Goal: Check status: Check status

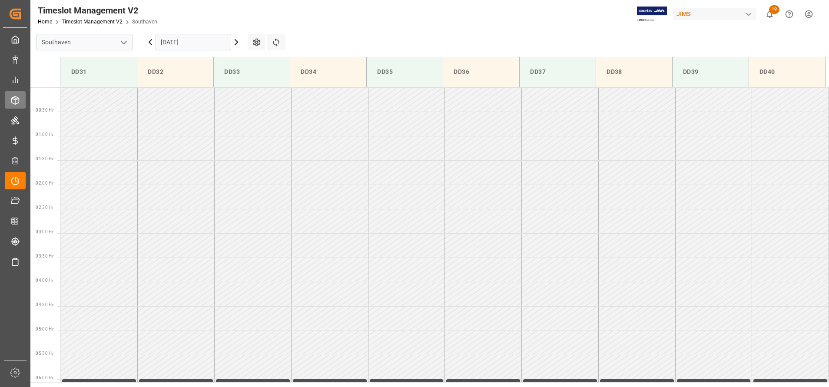
scroll to position [106, 0]
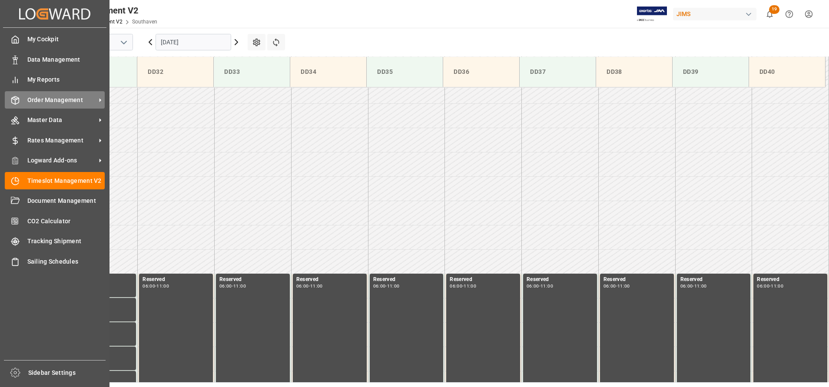
click at [69, 105] on div "Order Management Order Management" at bounding box center [55, 99] width 100 height 17
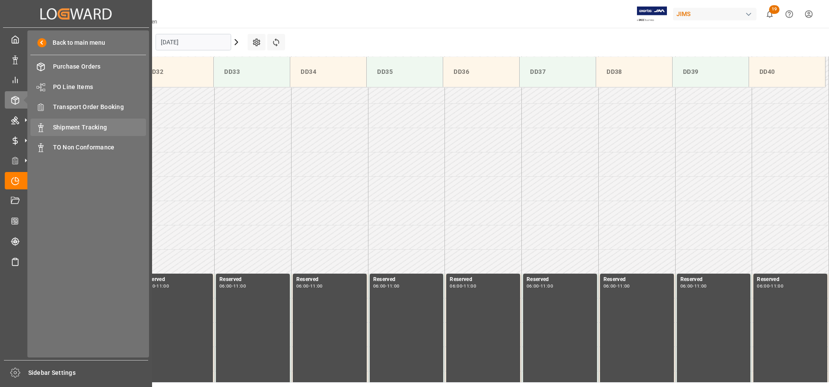
click at [73, 128] on span "Shipment Tracking" at bounding box center [99, 127] width 93 height 9
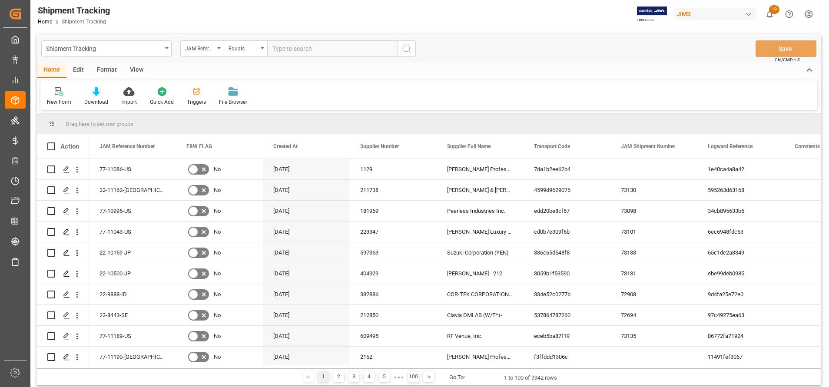
click at [315, 51] on input "text" at bounding box center [332, 48] width 130 height 17
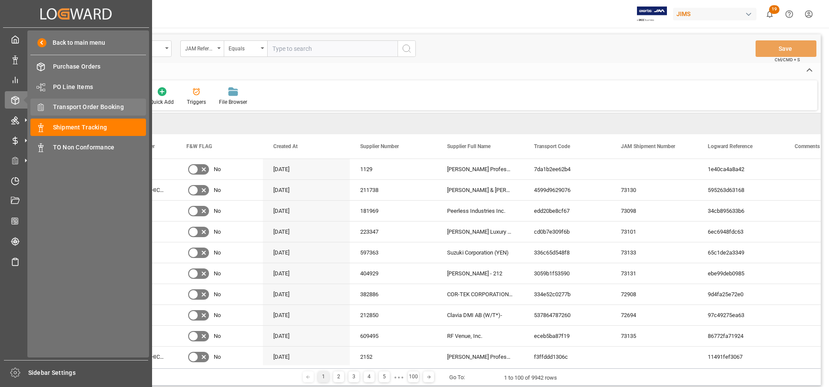
click at [96, 106] on span "Transport Order Booking" at bounding box center [99, 107] width 93 height 9
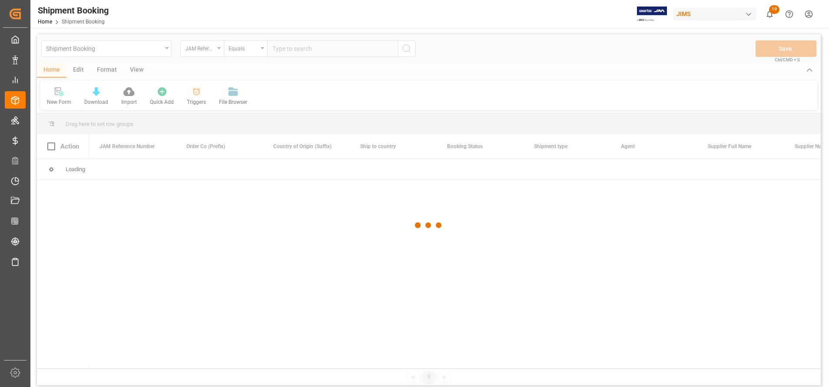
click at [369, 47] on div at bounding box center [429, 225] width 784 height 382
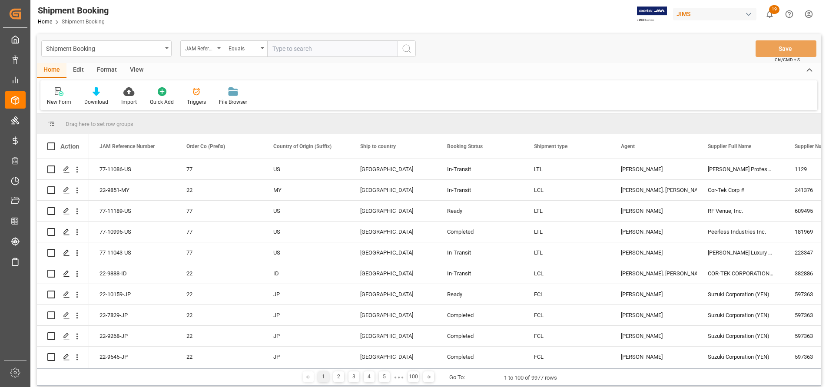
click at [369, 47] on input "text" at bounding box center [332, 48] width 130 height 17
paste input "77-11048-CN"
click at [397, 47] on input "77-11048-CN" at bounding box center [332, 48] width 130 height 17
type input "77-11048-CN"
click at [398, 47] on button "search button" at bounding box center [407, 48] width 18 height 17
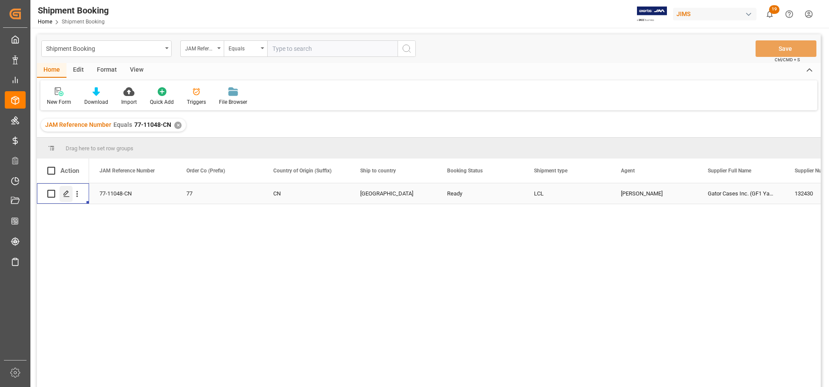
click at [64, 192] on icon "Press SPACE to select this row." at bounding box center [66, 193] width 7 height 7
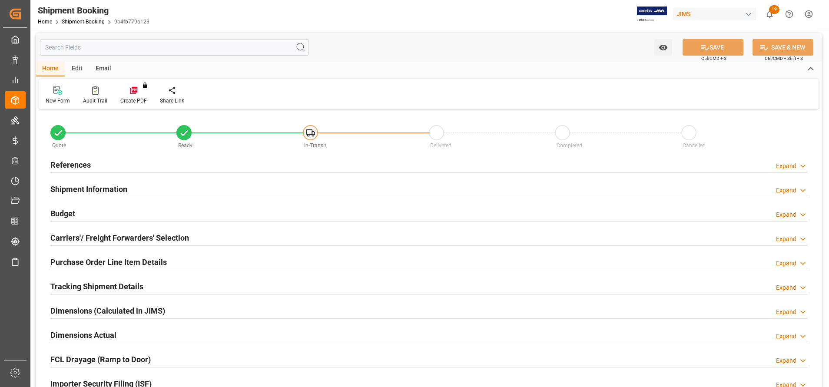
type input "62"
click at [69, 165] on h2 "References" at bounding box center [70, 165] width 40 height 12
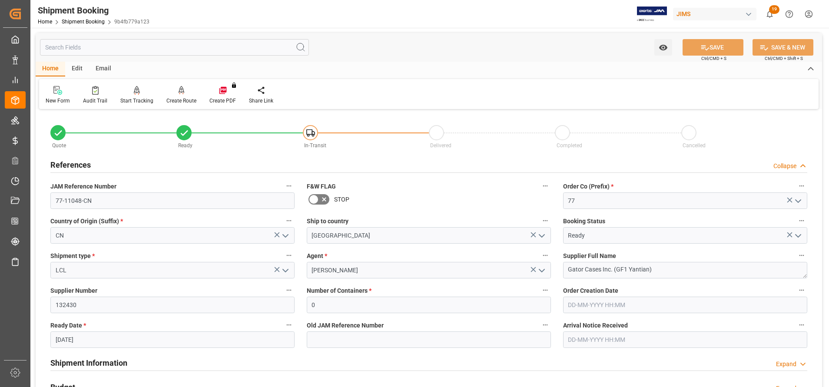
click at [79, 165] on h2 "References" at bounding box center [70, 165] width 40 height 12
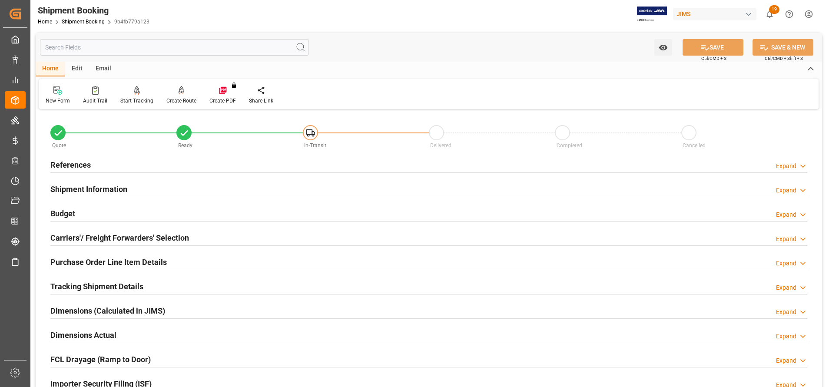
click at [84, 193] on h2 "Shipment Information" at bounding box center [88, 189] width 77 height 12
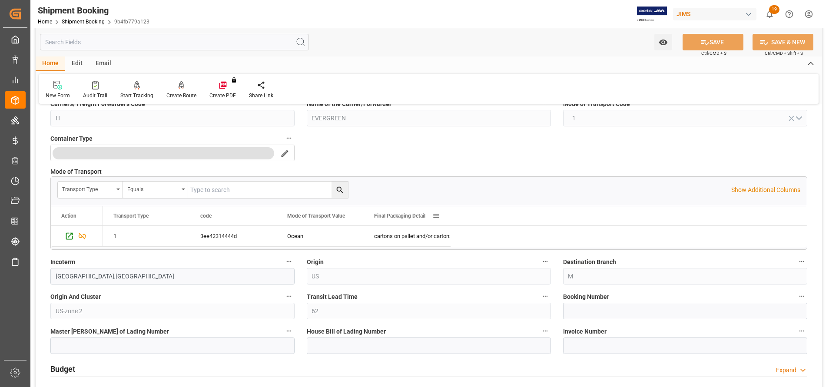
scroll to position [261, 0]
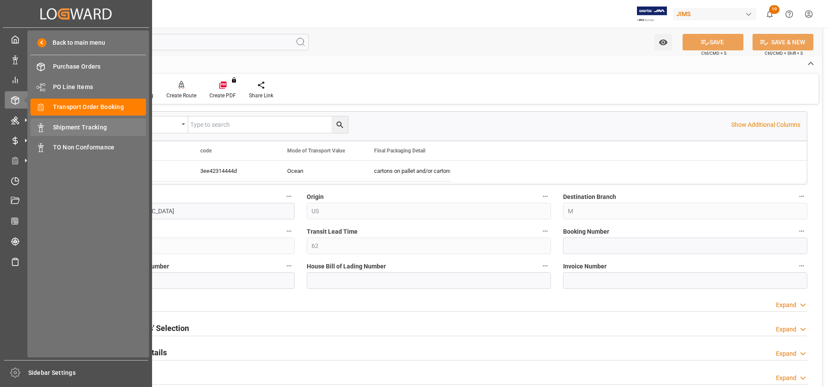
click at [66, 121] on div "Shipment Tracking Shipment Tracking" at bounding box center [88, 127] width 116 height 17
